Goal: Transaction & Acquisition: Purchase product/service

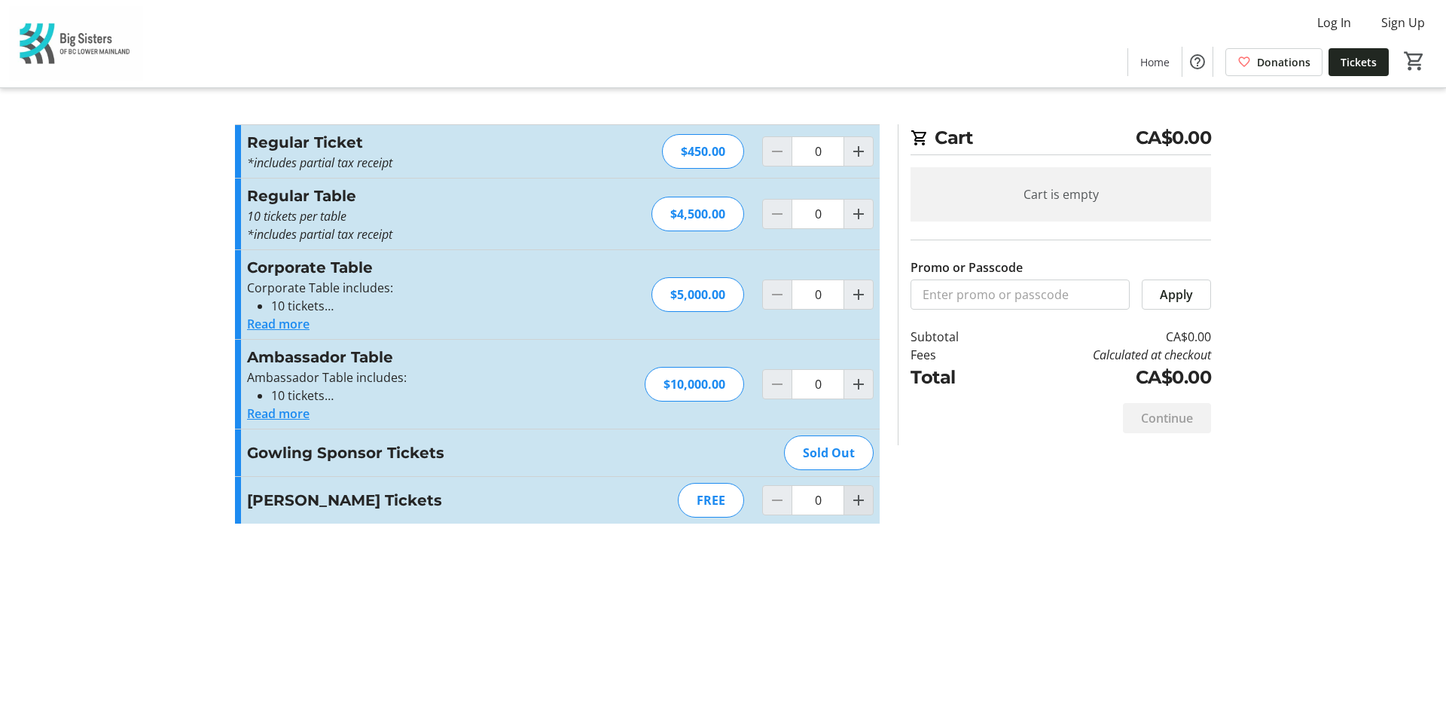
click at [868, 501] on span "Increment by one" at bounding box center [858, 500] width 29 height 29
click at [866, 497] on button "Increment by one" at bounding box center [858, 500] width 29 height 29
click at [866, 496] on mat-icon "Increment by one" at bounding box center [858, 500] width 18 height 18
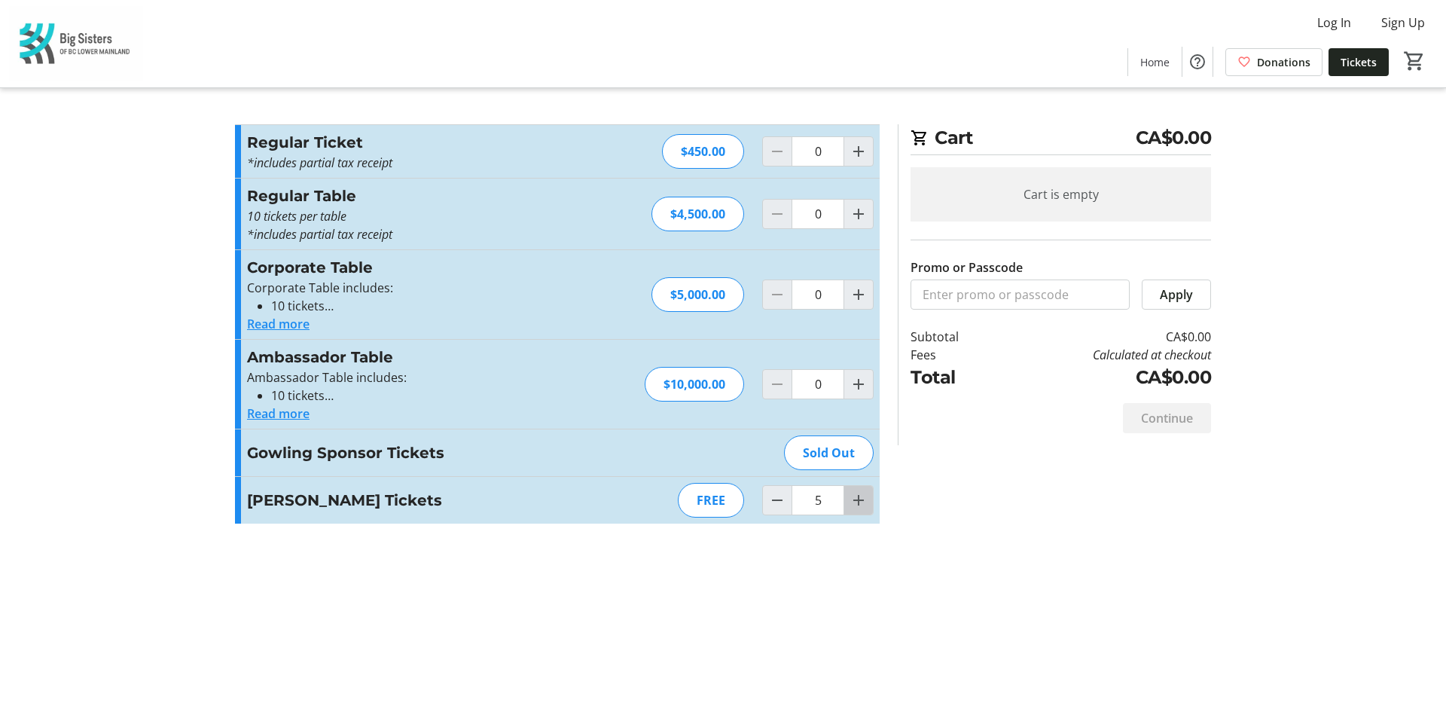
click at [866, 497] on mat-icon "Increment by one" at bounding box center [858, 500] width 18 height 18
click at [862, 499] on mat-icon "Increment by one" at bounding box center [858, 500] width 18 height 18
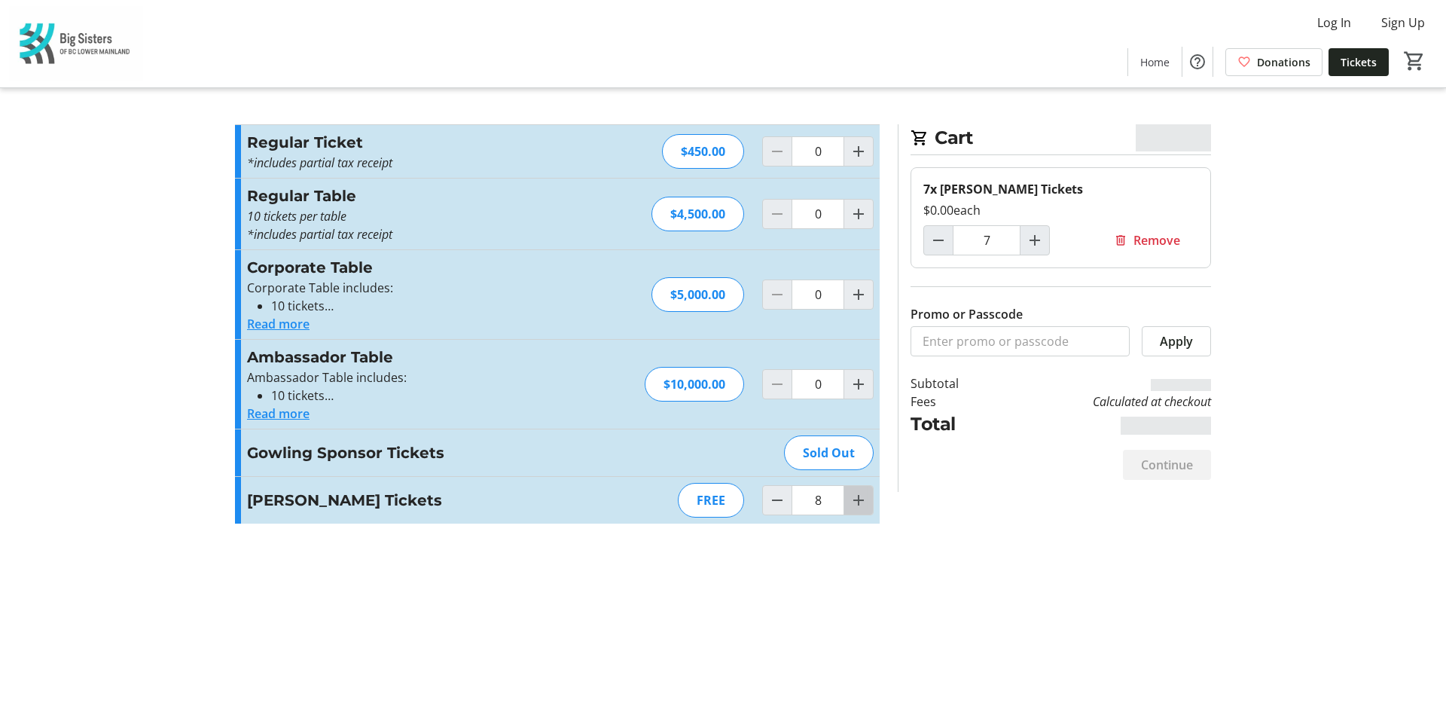
click at [862, 499] on mat-icon "Increment by one" at bounding box center [858, 500] width 18 height 18
type input "10"
type input "9"
click at [862, 499] on div at bounding box center [858, 500] width 30 height 30
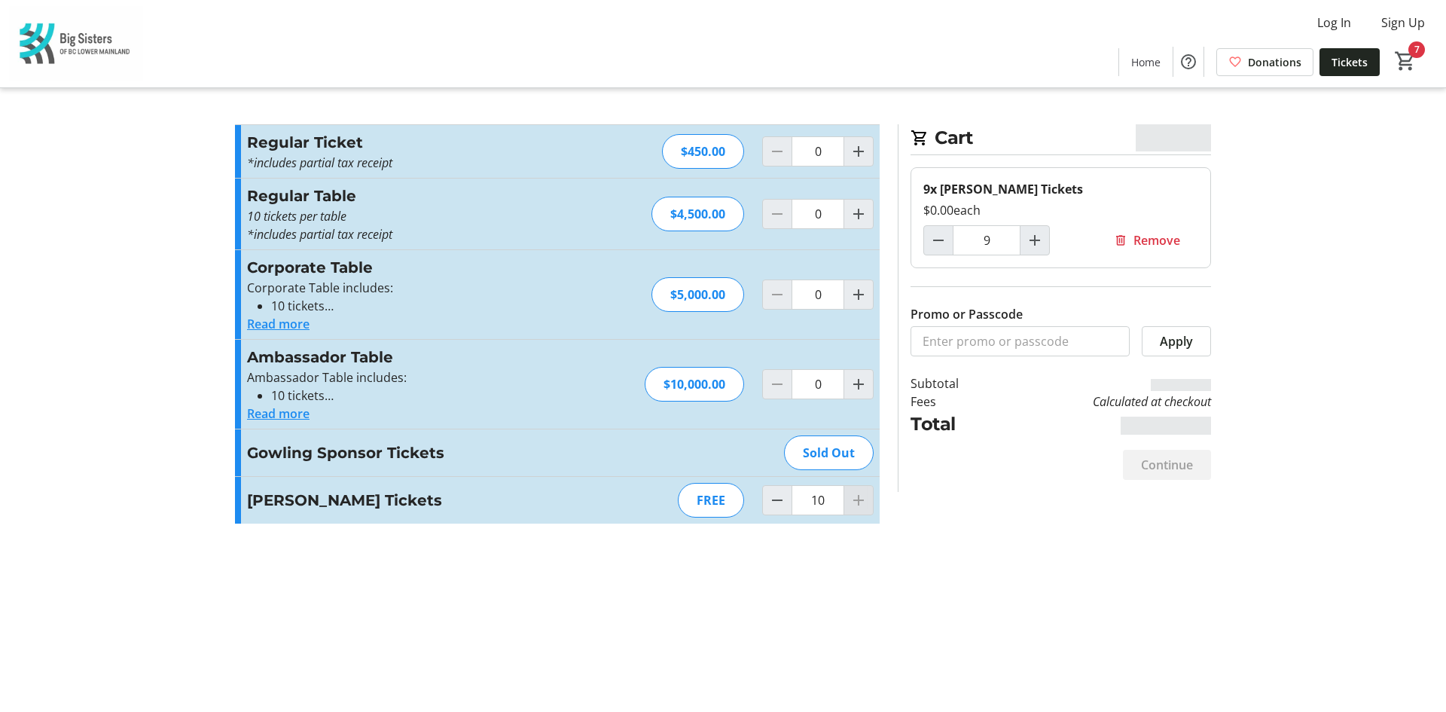
type input "10"
click at [862, 499] on div at bounding box center [858, 500] width 30 height 30
drag, startPoint x: 1009, startPoint y: 212, endPoint x: 917, endPoint y: 189, distance: 94.6
click at [917, 189] on div "10x [PERSON_NAME] Tickets $0.00 each 10 Remove" at bounding box center [1060, 217] width 300 height 101
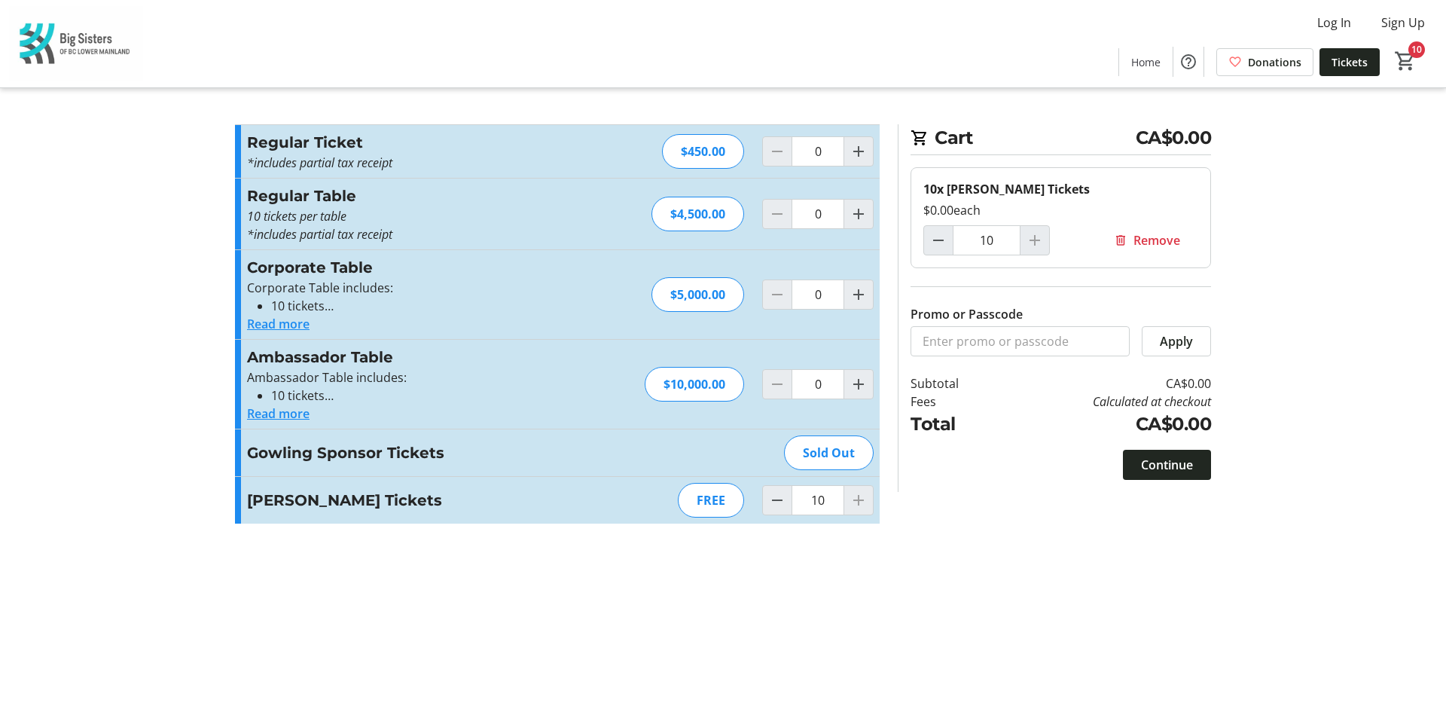
click at [1002, 206] on div "$0.00 each" at bounding box center [1060, 210] width 275 height 18
drag, startPoint x: 1057, startPoint y: 186, endPoint x: 917, endPoint y: 193, distance: 140.2
click at [917, 193] on div "10x [PERSON_NAME] Tickets $0.00 each 10 Remove" at bounding box center [1060, 217] width 300 height 101
click at [1102, 175] on div "10x [PERSON_NAME] Tickets $0.00 each 10 Remove" at bounding box center [1060, 217] width 300 height 101
drag, startPoint x: 923, startPoint y: 188, endPoint x: 1082, endPoint y: 192, distance: 158.9
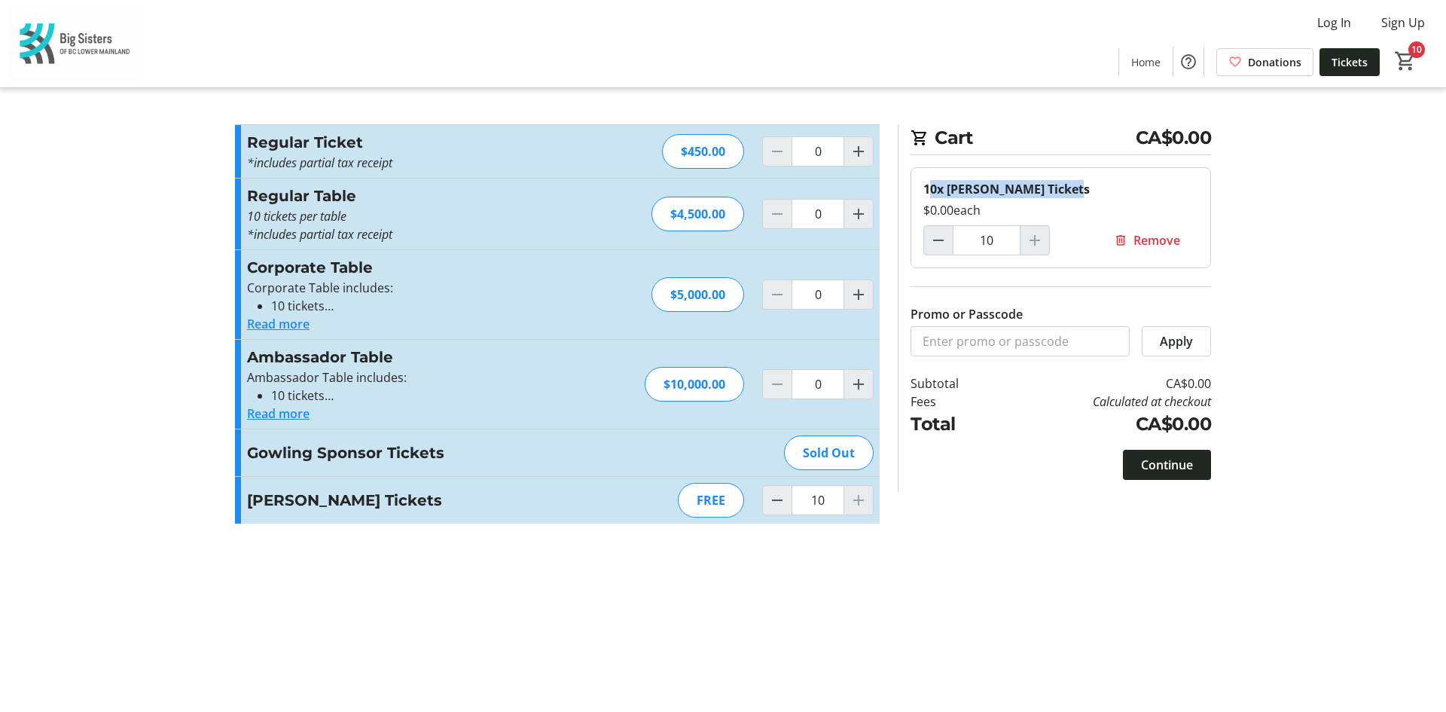
click at [1082, 192] on div "10x [PERSON_NAME] Tickets" at bounding box center [1060, 189] width 275 height 18
click at [1074, 197] on div "10x [PERSON_NAME] Tickets" at bounding box center [1060, 189] width 275 height 18
drag, startPoint x: 924, startPoint y: 185, endPoint x: 1066, endPoint y: 202, distance: 143.3
click at [1066, 202] on div "10x [PERSON_NAME] Tickets $0.00 each" at bounding box center [1060, 199] width 275 height 39
click at [1007, 346] on input "Promo or Passcode" at bounding box center [1019, 341] width 219 height 30
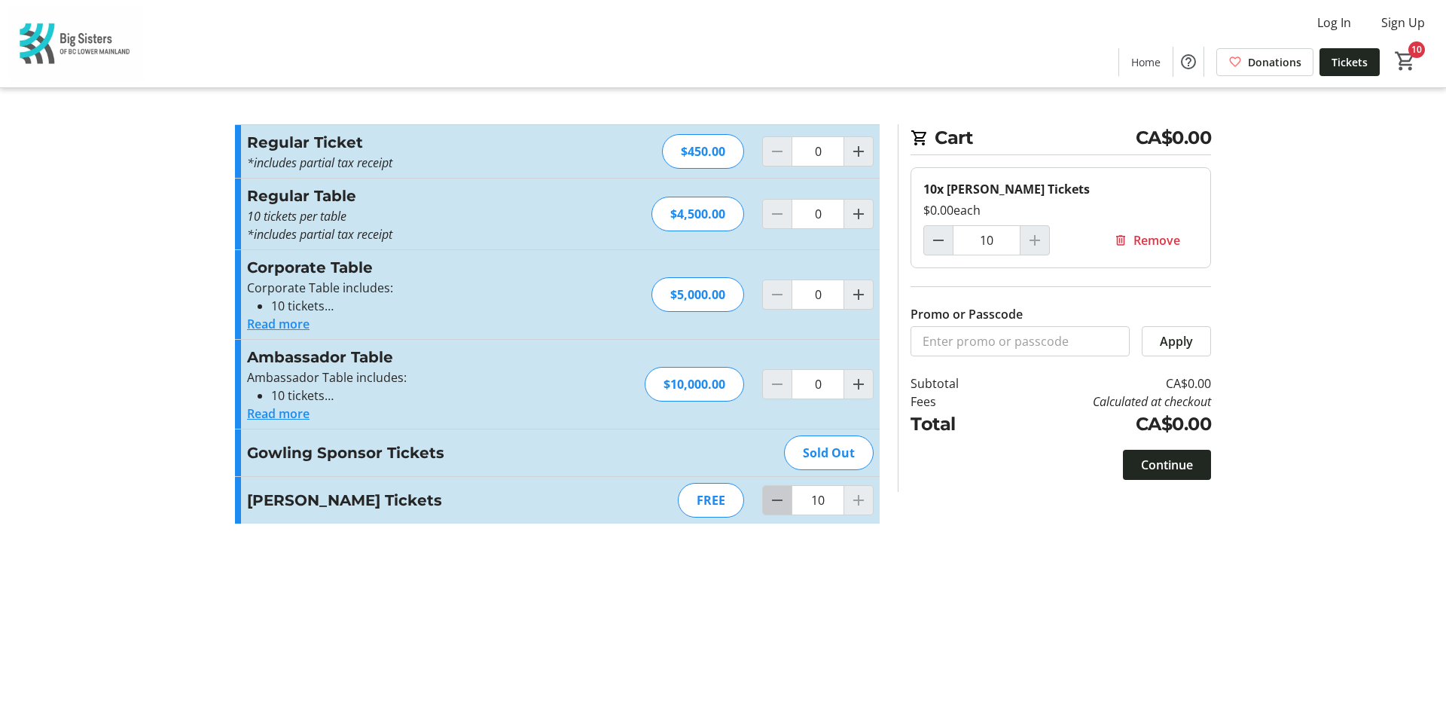
click at [777, 497] on mat-icon "Decrement by one" at bounding box center [777, 500] width 18 height 18
type input "9"
click at [861, 496] on mat-icon "Increment by one" at bounding box center [858, 500] width 18 height 18
type input "10"
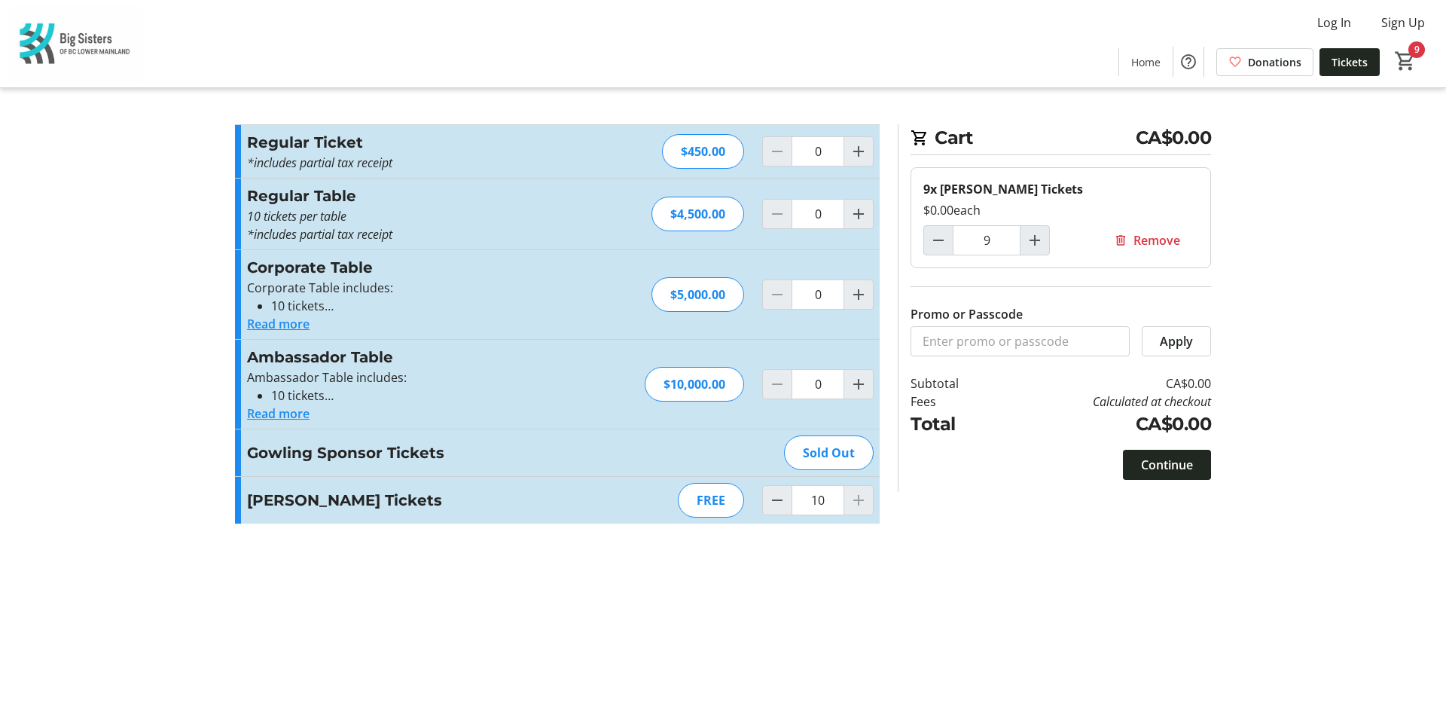
type input "10"
click at [1197, 473] on span at bounding box center [1167, 465] width 88 height 36
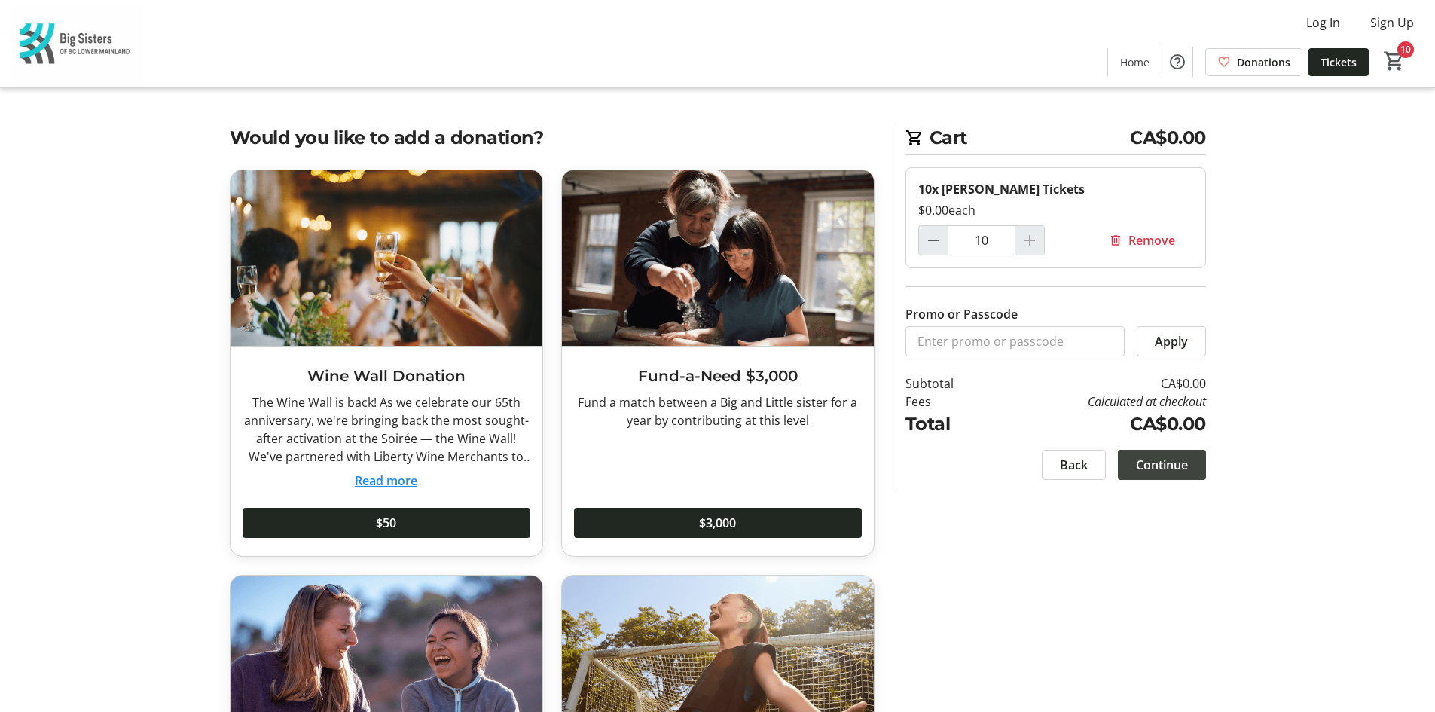
click at [1182, 465] on span "Continue" at bounding box center [1162, 465] width 52 height 18
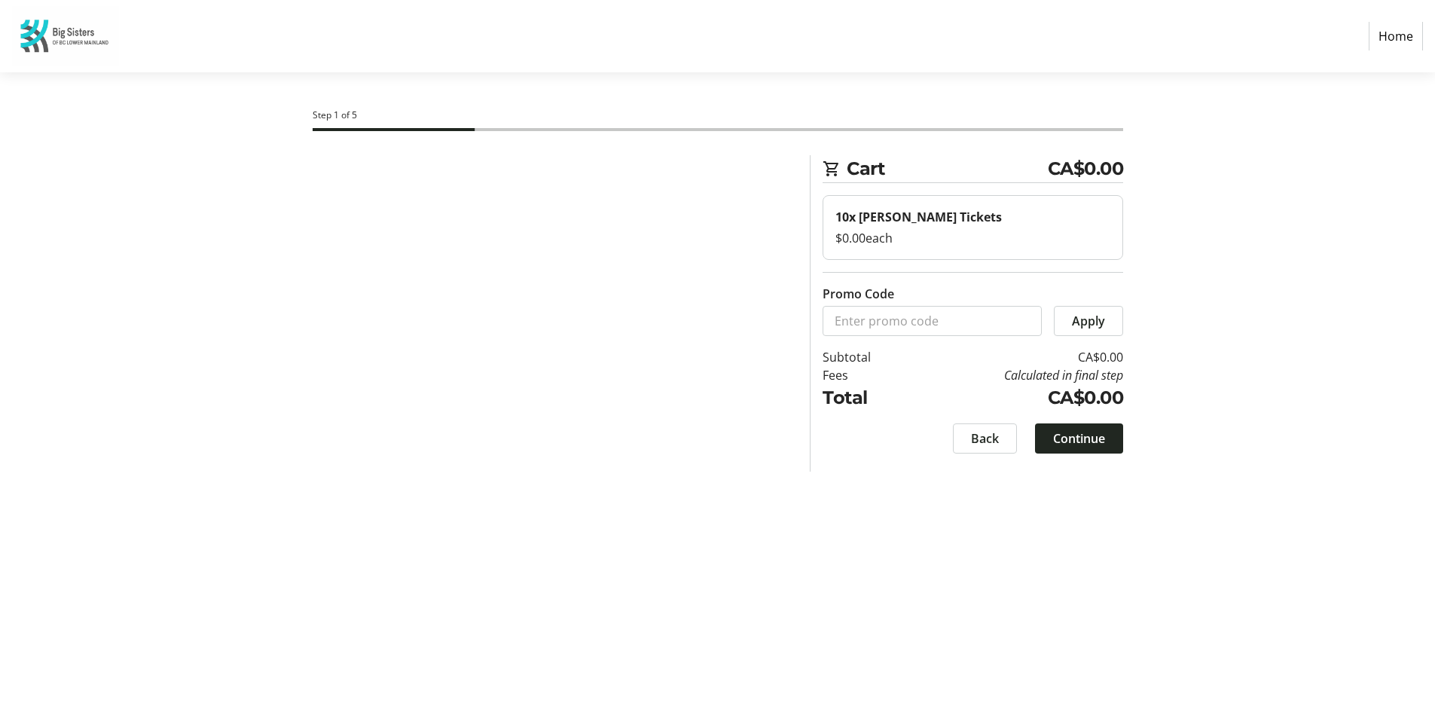
select select "CA"
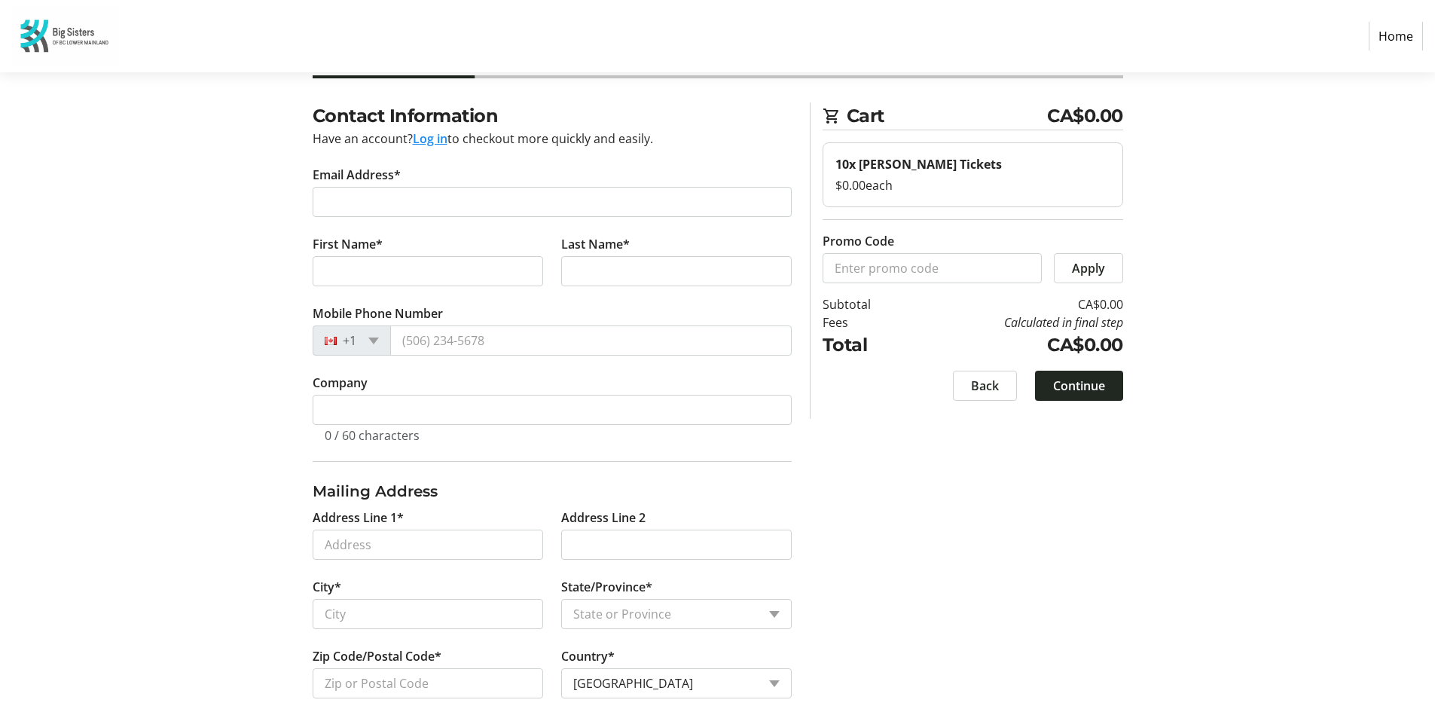
scroll to position [75, 0]
